Goal: Task Accomplishment & Management: Use online tool/utility

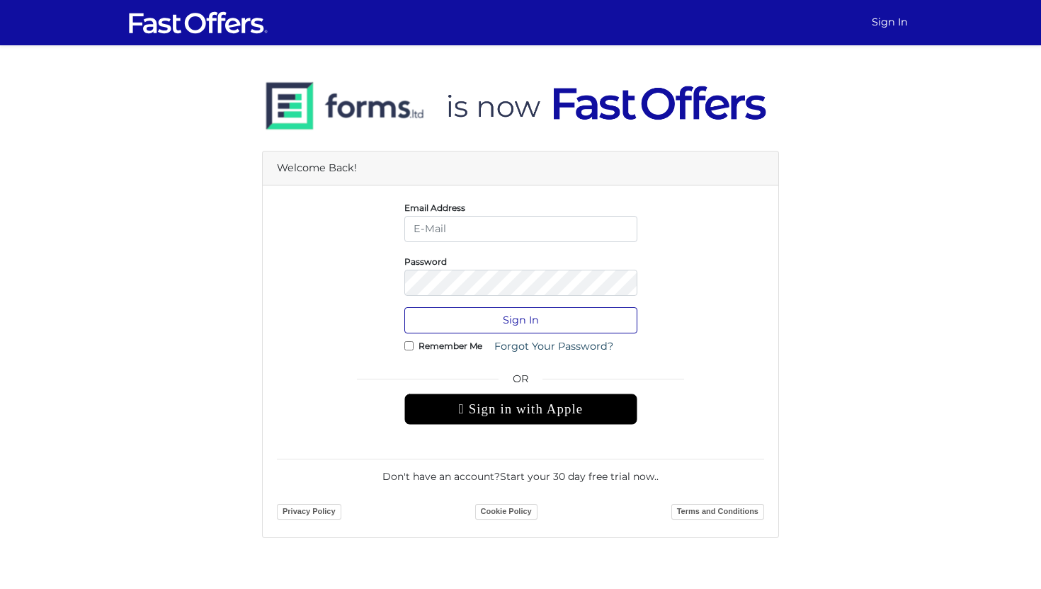
type input "jenelle@strata.ca"
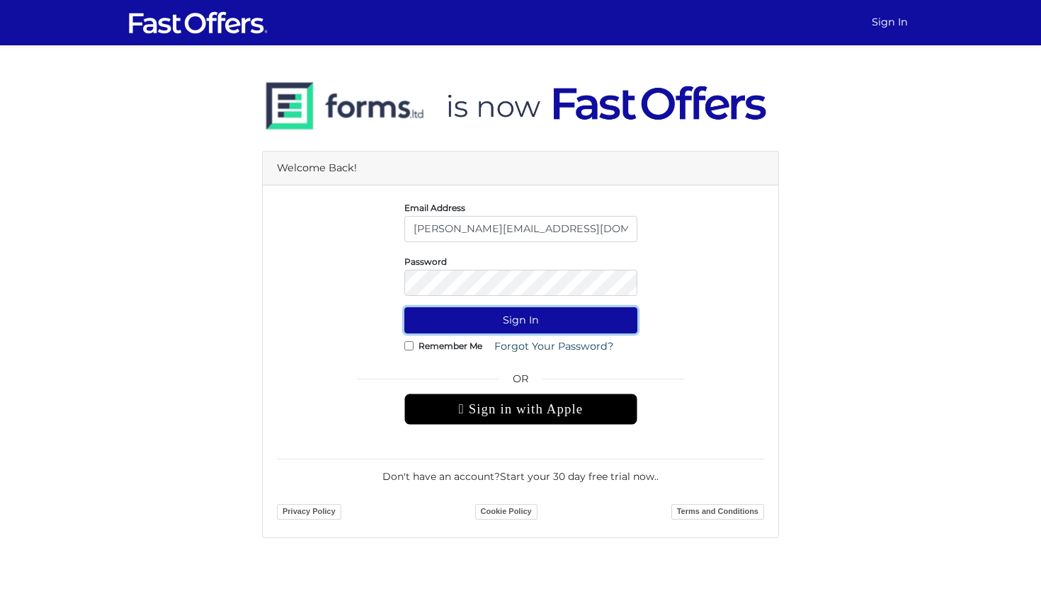
click at [478, 318] on button "Sign In" at bounding box center [520, 320] width 233 height 26
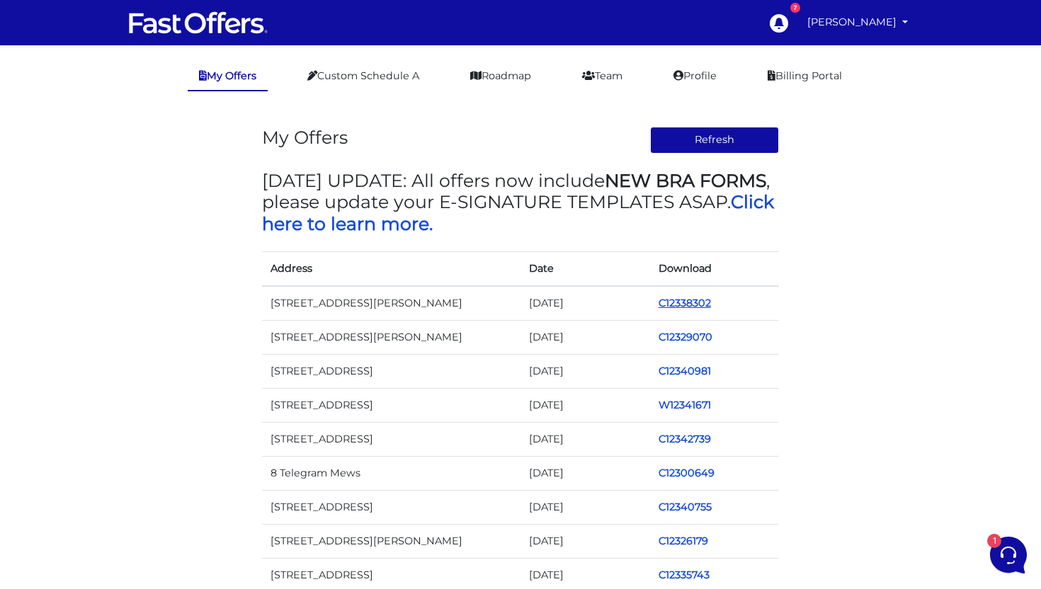
click at [678, 299] on link "C12338302" at bounding box center [684, 303] width 52 height 13
click at [689, 301] on link "C12332065" at bounding box center [684, 303] width 52 height 13
